Goal: Task Accomplishment & Management: Use online tool/utility

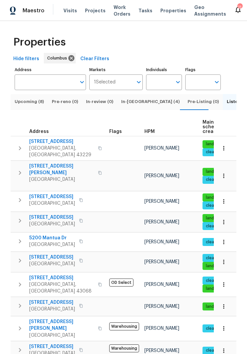
click at [68, 235] on span "5200 Mantua Dr" at bounding box center [52, 238] width 46 height 7
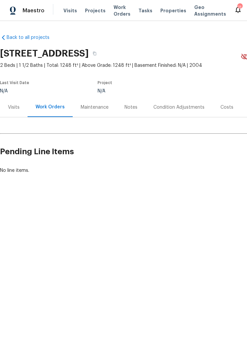
click at [19, 109] on div "Visits" at bounding box center [14, 107] width 12 height 7
click at [16, 107] on div "Visits" at bounding box center [14, 107] width 12 height 7
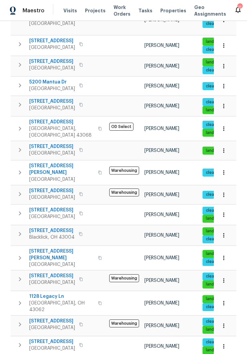
scroll to position [156, 0]
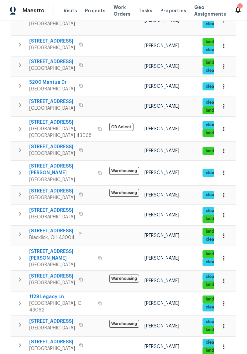
click at [59, 234] on span "Blacklick, OH 43004" at bounding box center [52, 237] width 46 height 7
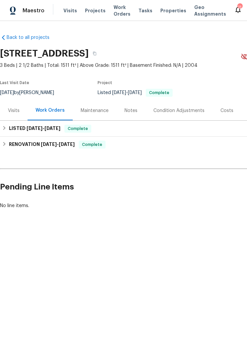
click at [17, 111] on div "Visits" at bounding box center [14, 110] width 12 height 7
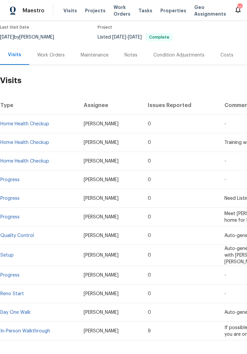
scroll to position [59, 0]
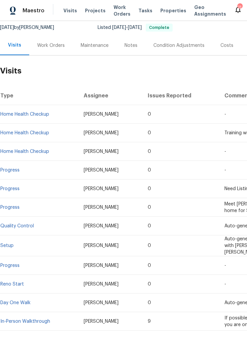
scroll to position [66, 0]
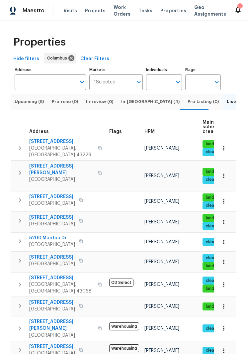
click at [54, 147] on span "Columbus, OH 43229" at bounding box center [61, 151] width 65 height 13
click at [58, 241] on span "[GEOGRAPHIC_DATA]" at bounding box center [52, 244] width 46 height 7
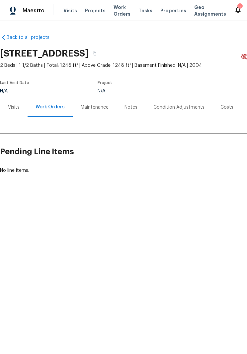
click at [16, 107] on div "Visits" at bounding box center [14, 107] width 12 height 7
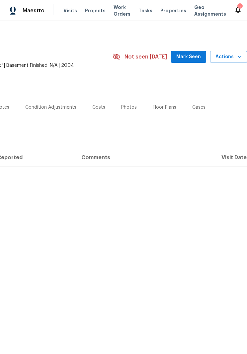
scroll to position [0, 128]
click at [232, 58] on span "Actions" at bounding box center [229, 57] width 26 height 8
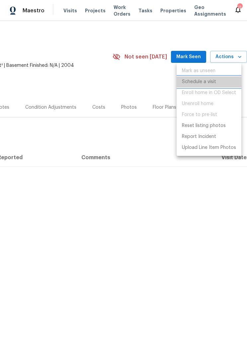
click at [208, 79] on p "Schedule a visit" at bounding box center [199, 81] width 34 height 7
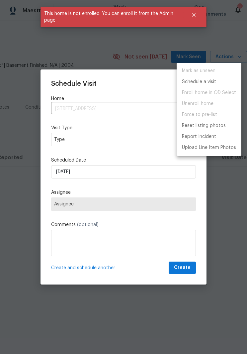
click at [115, 139] on div at bounding box center [123, 177] width 247 height 354
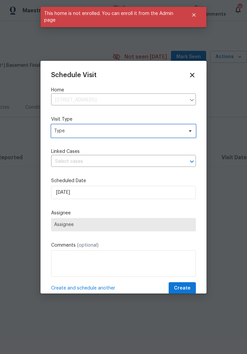
click at [187, 137] on span "Type" at bounding box center [123, 130] width 145 height 13
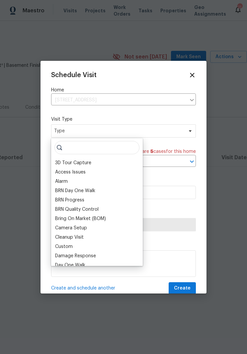
click at [191, 72] on icon at bounding box center [192, 74] width 7 height 7
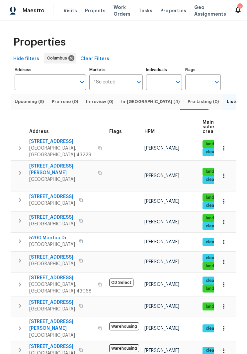
click at [58, 281] on span "[GEOGRAPHIC_DATA], [GEOGRAPHIC_DATA] 43068" at bounding box center [61, 287] width 65 height 13
click at [69, 274] on span "[STREET_ADDRESS]" at bounding box center [61, 277] width 65 height 7
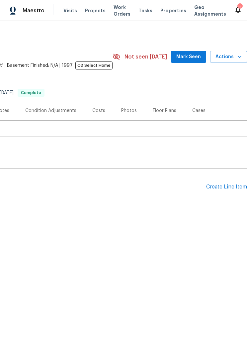
scroll to position [0, 128]
click at [234, 55] on span "Actions" at bounding box center [229, 57] width 26 height 8
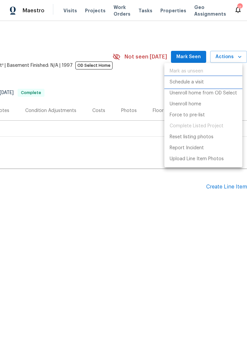
click at [195, 84] on p "Schedule a visit" at bounding box center [187, 82] width 34 height 7
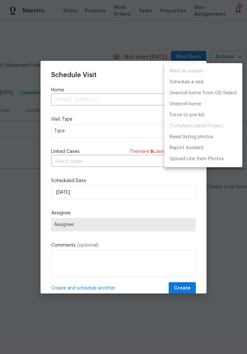
click at [106, 130] on div at bounding box center [123, 177] width 247 height 354
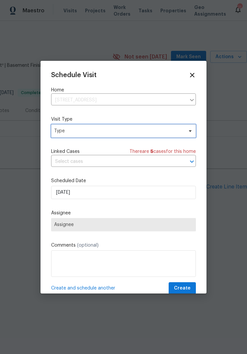
click at [192, 132] on icon at bounding box center [190, 130] width 5 height 5
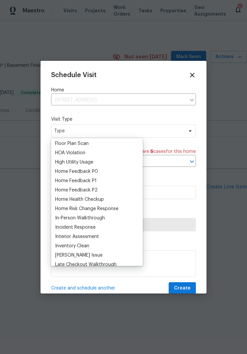
scroll to position [178, 0]
click at [101, 200] on div "Home Health Checkup" at bounding box center [79, 199] width 49 height 7
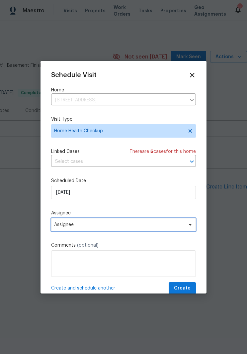
click at [187, 226] on span at bounding box center [189, 224] width 7 height 5
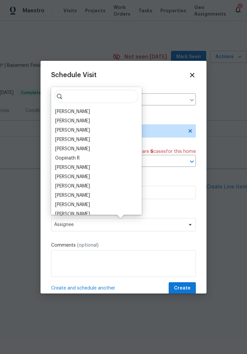
click at [98, 186] on div "[PERSON_NAME]" at bounding box center [96, 185] width 87 height 9
click at [103, 185] on div "[PERSON_NAME]" at bounding box center [96, 185] width 87 height 9
click at [62, 187] on div "[PERSON_NAME]" at bounding box center [72, 186] width 35 height 7
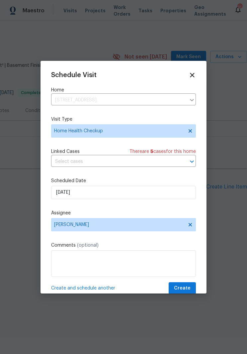
click at [182, 288] on span "Create" at bounding box center [182, 288] width 17 height 8
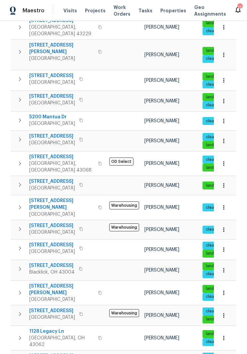
scroll to position [121, 0]
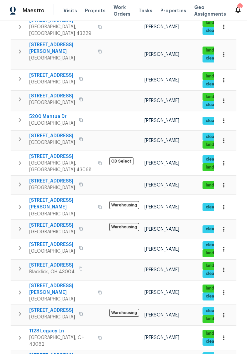
click at [54, 241] on span "[STREET_ADDRESS]" at bounding box center [52, 244] width 46 height 7
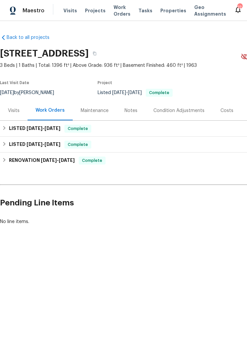
click at [17, 112] on div "Visits" at bounding box center [14, 110] width 12 height 7
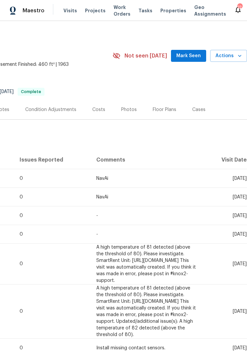
scroll to position [1, 128]
click at [228, 59] on span "Actions" at bounding box center [229, 56] width 26 height 8
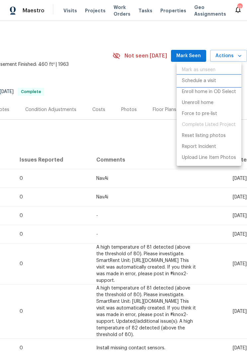
click at [207, 78] on p "Schedule a visit" at bounding box center [199, 80] width 34 height 7
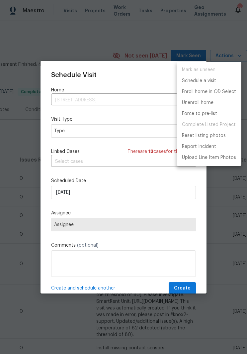
click at [128, 129] on div at bounding box center [123, 177] width 247 height 354
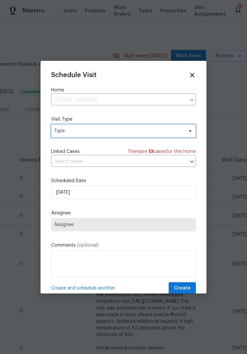
click at [187, 130] on span at bounding box center [189, 130] width 7 height 5
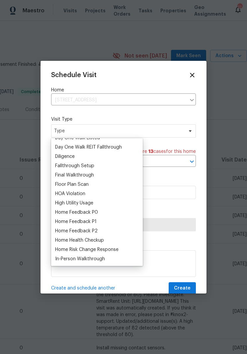
scroll to position [144, 0]
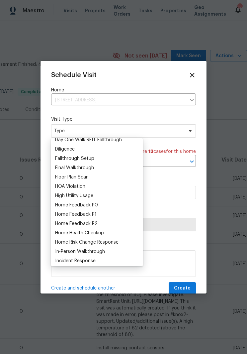
click at [102, 232] on div "Home Health Checkup" at bounding box center [79, 233] width 49 height 7
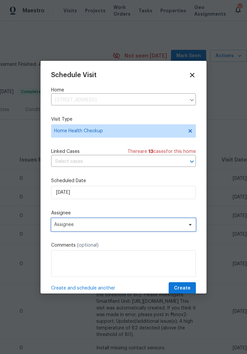
click at [158, 229] on span "Assignee" at bounding box center [123, 224] width 145 height 13
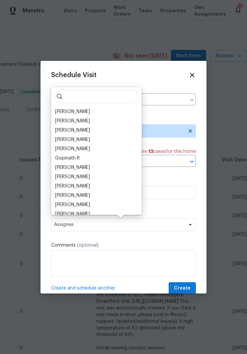
click at [90, 179] on div "Rebecca McMillen" at bounding box center [72, 176] width 35 height 7
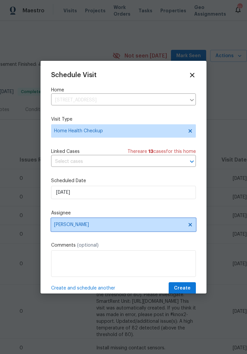
click at [189, 226] on icon at bounding box center [190, 224] width 3 height 3
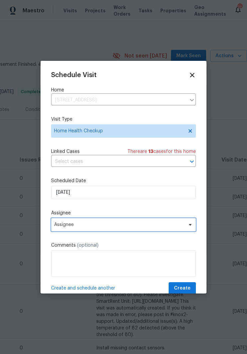
click at [171, 226] on span "Assignee" at bounding box center [119, 224] width 130 height 5
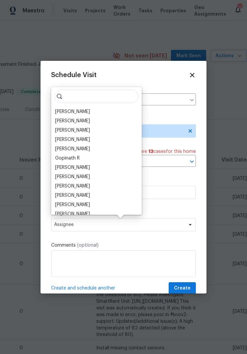
click at [79, 187] on div "[PERSON_NAME]" at bounding box center [72, 186] width 35 height 7
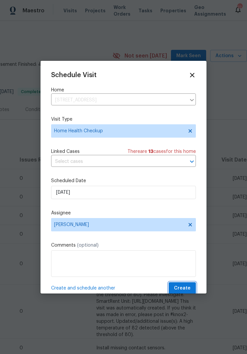
click at [181, 288] on span "Create" at bounding box center [182, 288] width 17 height 8
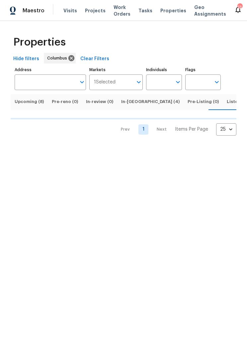
scroll to position [0, 2]
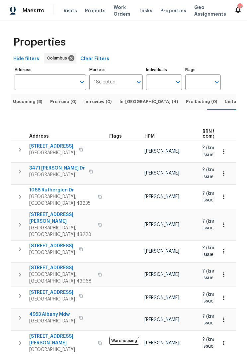
click at [225, 104] on span "Listed (17)" at bounding box center [236, 101] width 23 height 7
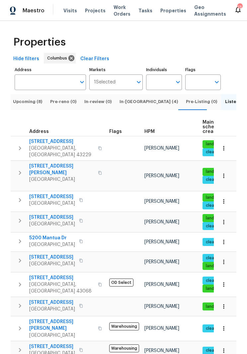
click at [128, 104] on span "In-reno (4)" at bounding box center [149, 101] width 58 height 7
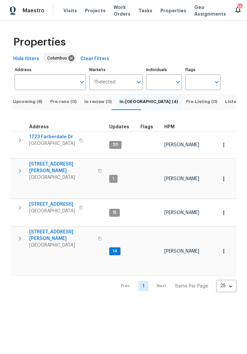
click at [182, 98] on button "Pre-Listing (0)" at bounding box center [201, 102] width 39 height 16
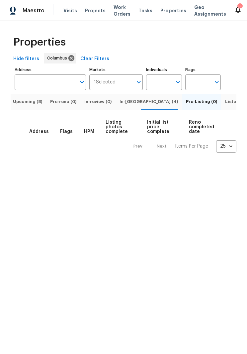
click at [225, 101] on span "Listed (17)" at bounding box center [236, 101] width 23 height 7
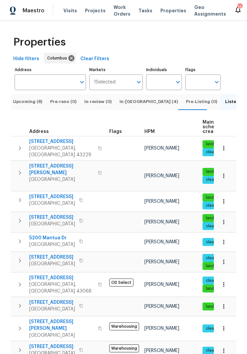
click at [57, 144] on span "2222 Trent Rd" at bounding box center [61, 141] width 65 height 7
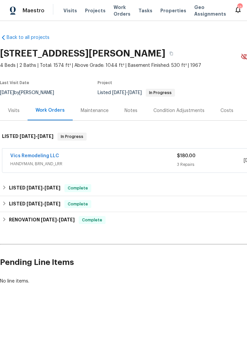
click at [20, 109] on div "Visits" at bounding box center [14, 111] width 28 height 20
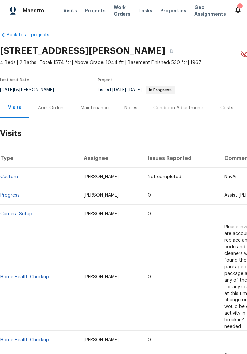
scroll to position [3, 0]
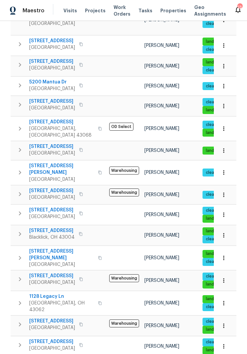
scroll to position [156, 0]
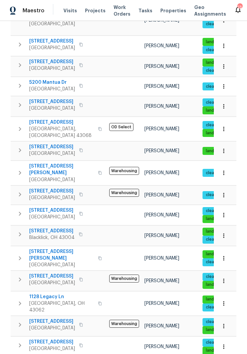
click at [60, 262] on span "Columbus, OH 43211" at bounding box center [61, 265] width 65 height 7
